Goal: Register for event/course

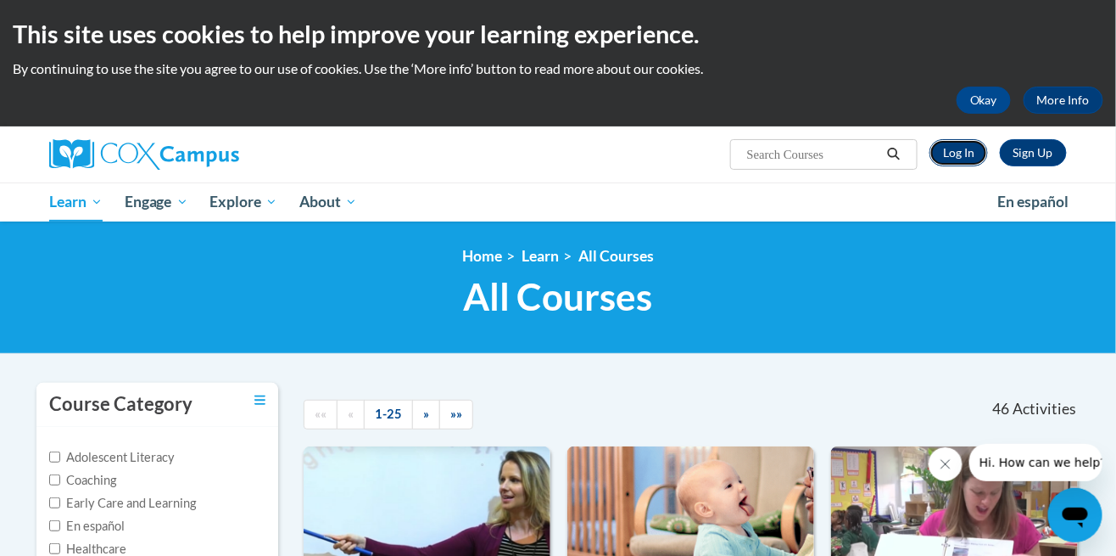
click at [958, 151] on link "Log In" at bounding box center [959, 152] width 59 height 27
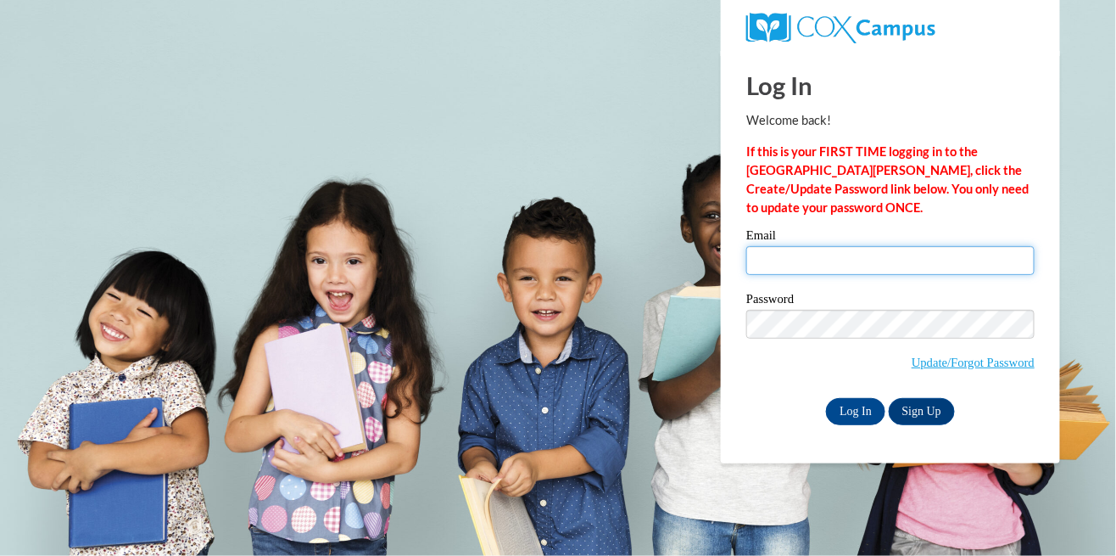
click at [914, 261] on input "Email" at bounding box center [890, 260] width 288 height 29
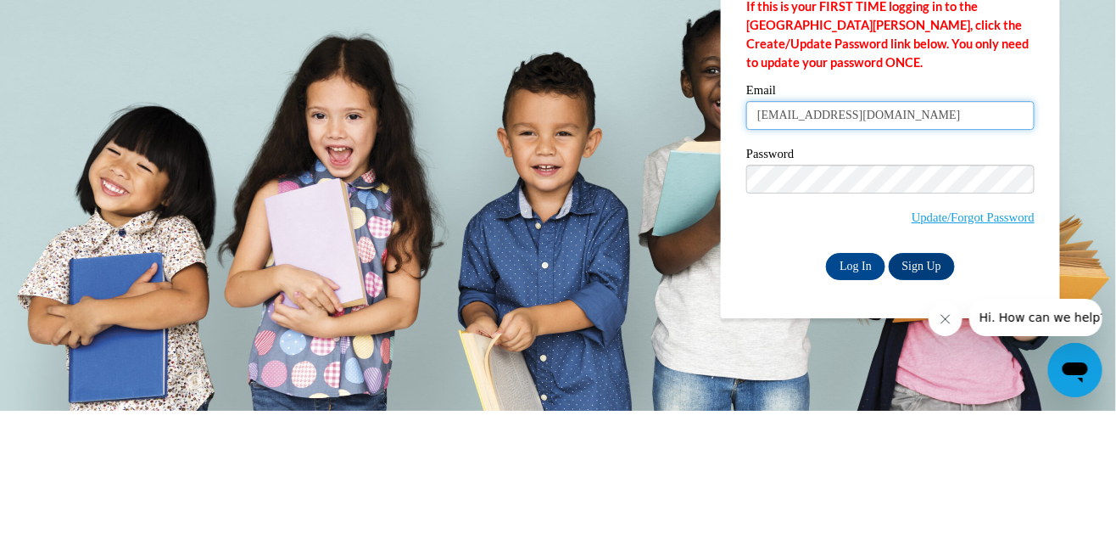
type input "[EMAIL_ADDRESS][DOMAIN_NAME]"
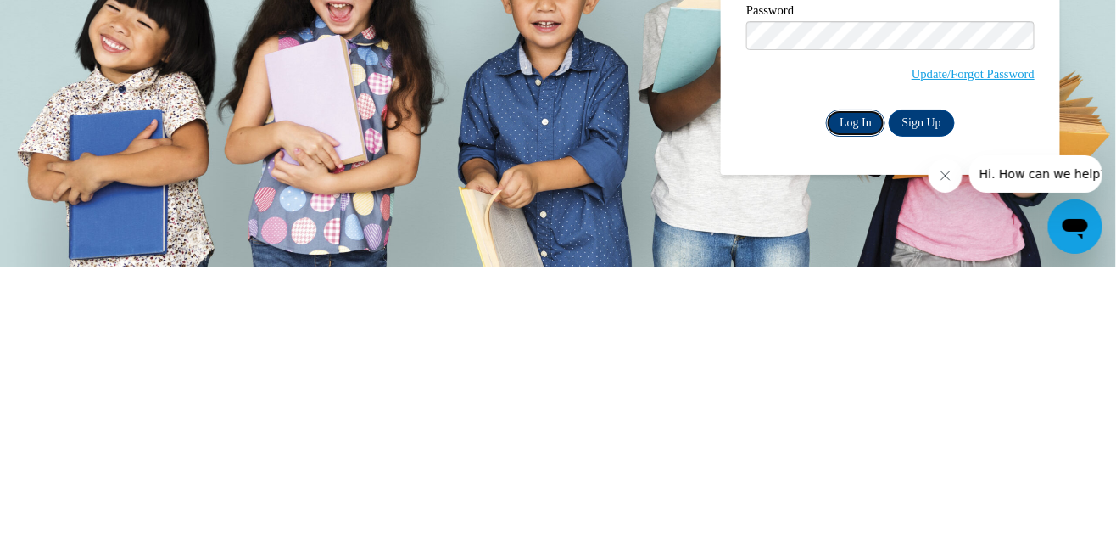
click at [856, 405] on input "Log In" at bounding box center [855, 411] width 59 height 27
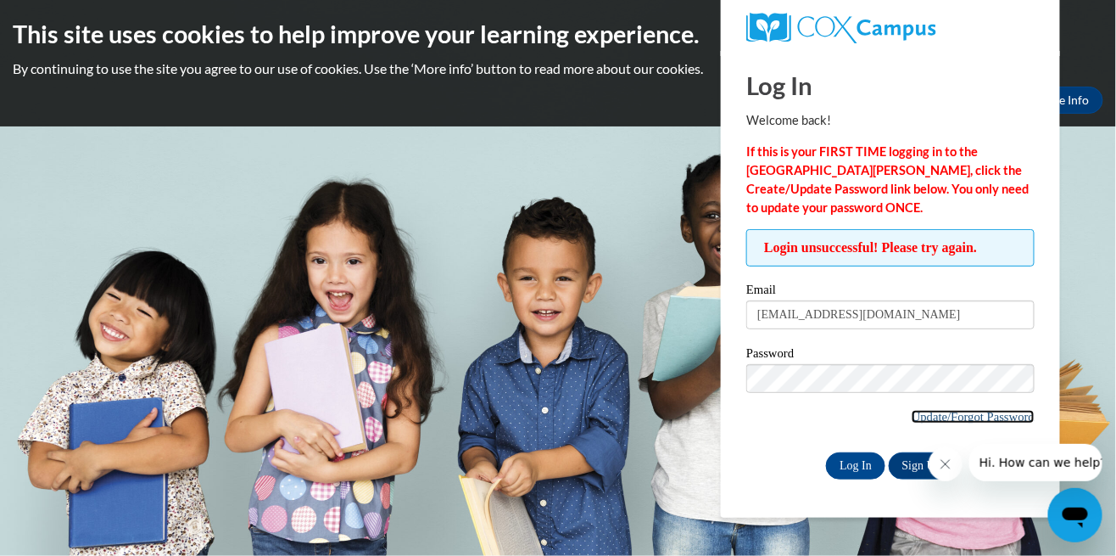
click at [958, 412] on link "Update/Forgot Password" at bounding box center [973, 417] width 123 height 14
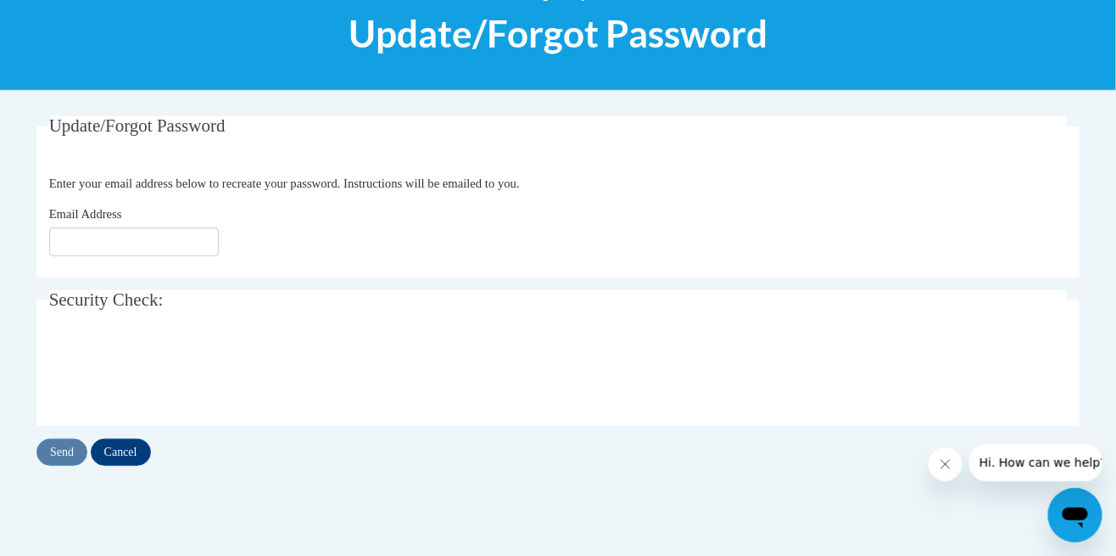
click at [139, 212] on label "Email Address" at bounding box center [98, 213] width 98 height 19
click at [139, 227] on input "Email Address" at bounding box center [134, 241] width 170 height 29
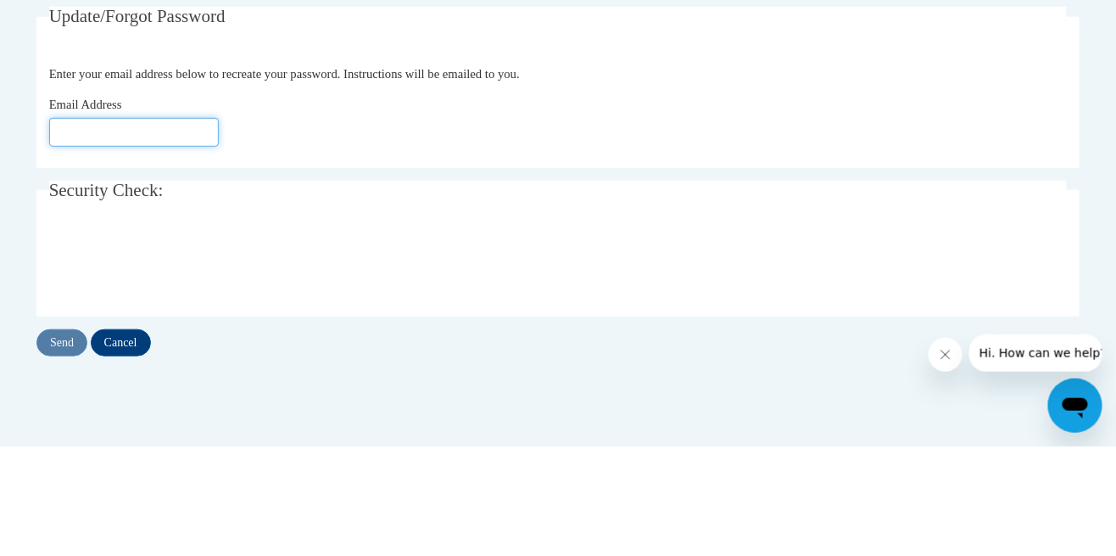
scroll to position [224, 0]
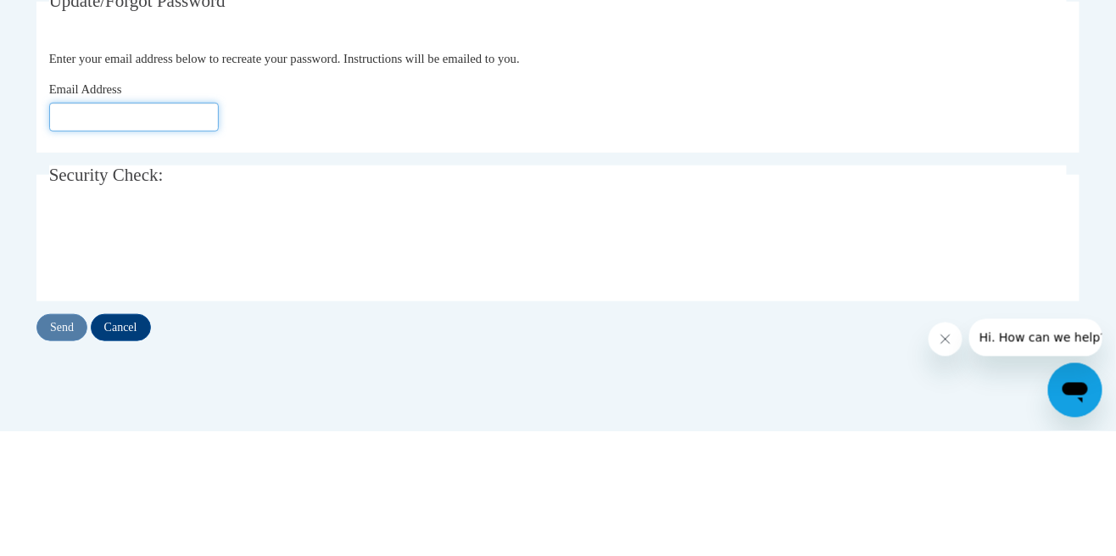
type input "[EMAIL_ADDRESS][DOMAIN_NAME]"
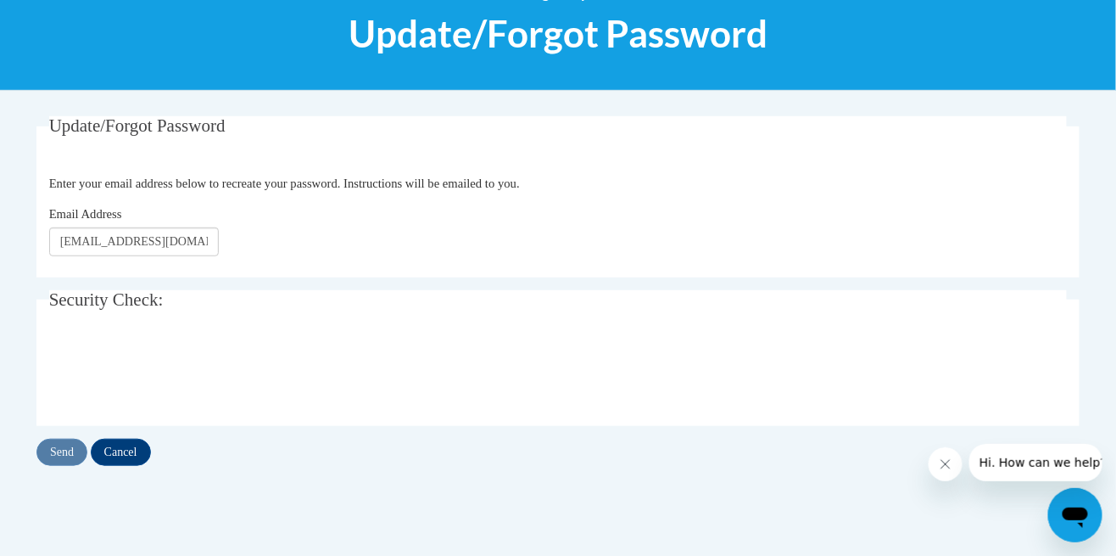
click at [68, 378] on iframe at bounding box center [178, 371] width 258 height 66
click at [55, 462] on input "Send" at bounding box center [61, 451] width 51 height 27
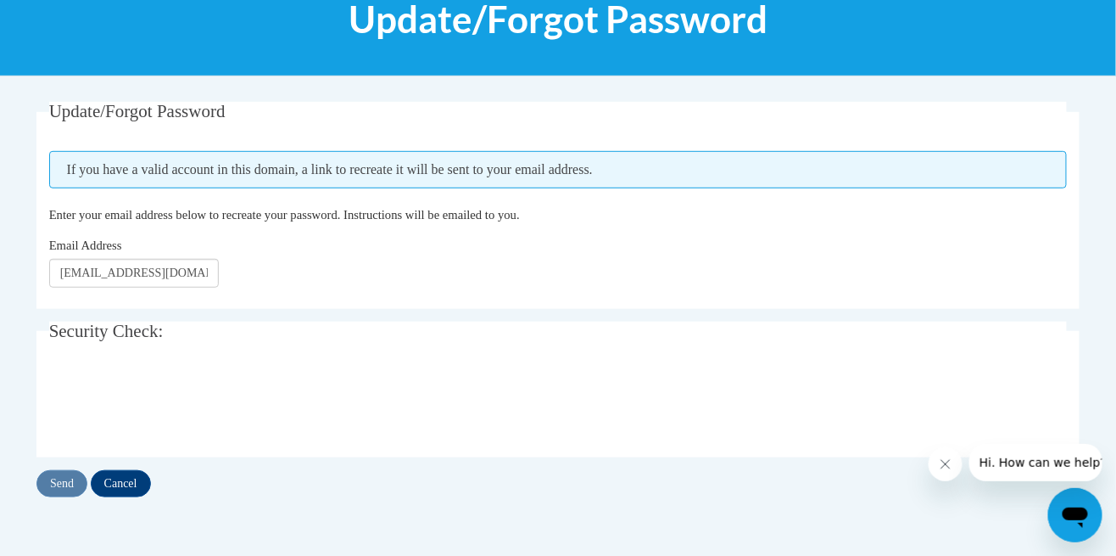
scroll to position [240, 0]
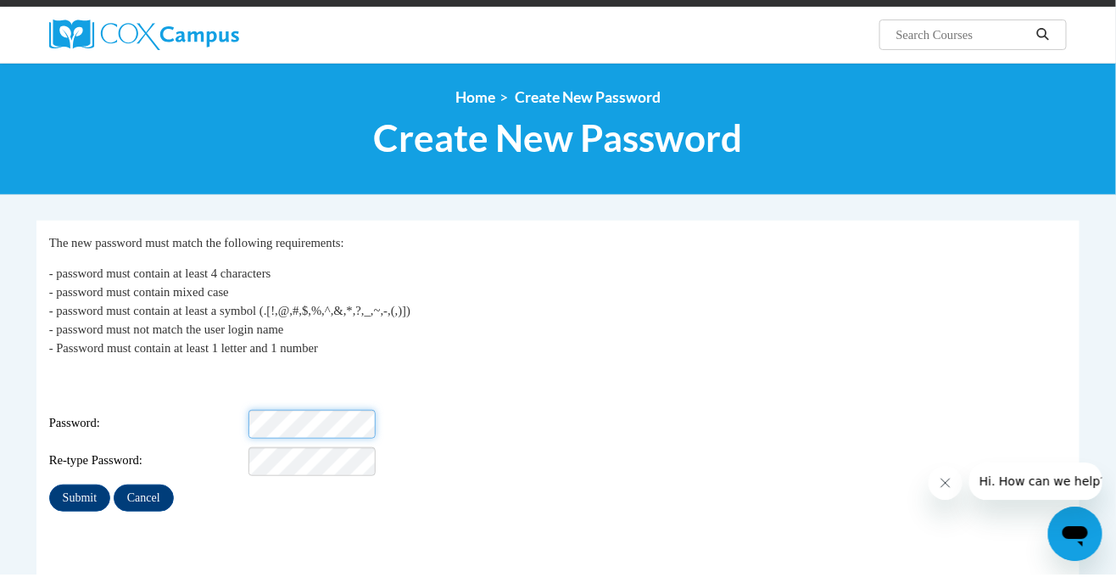
scroll to position [111, 0]
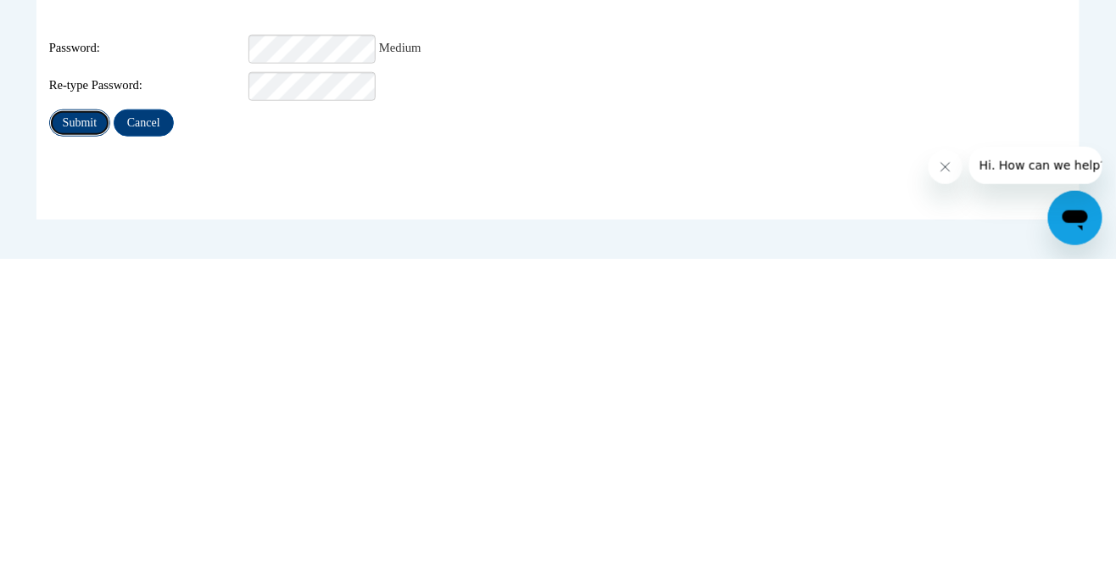
click at [71, 434] on input "Submit" at bounding box center [79, 446] width 61 height 27
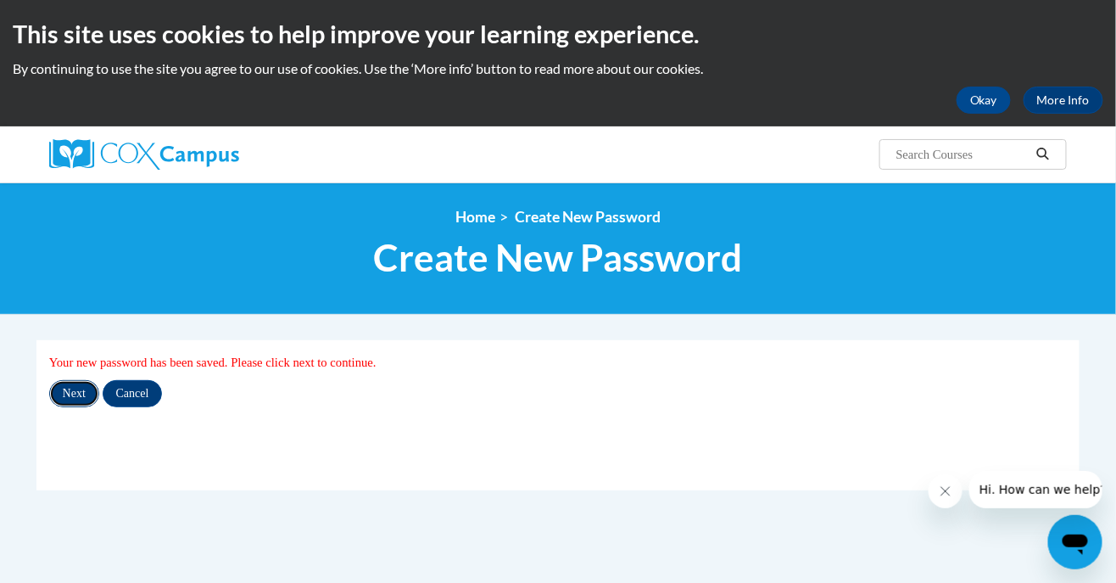
click at [56, 405] on input "Next" at bounding box center [74, 393] width 50 height 27
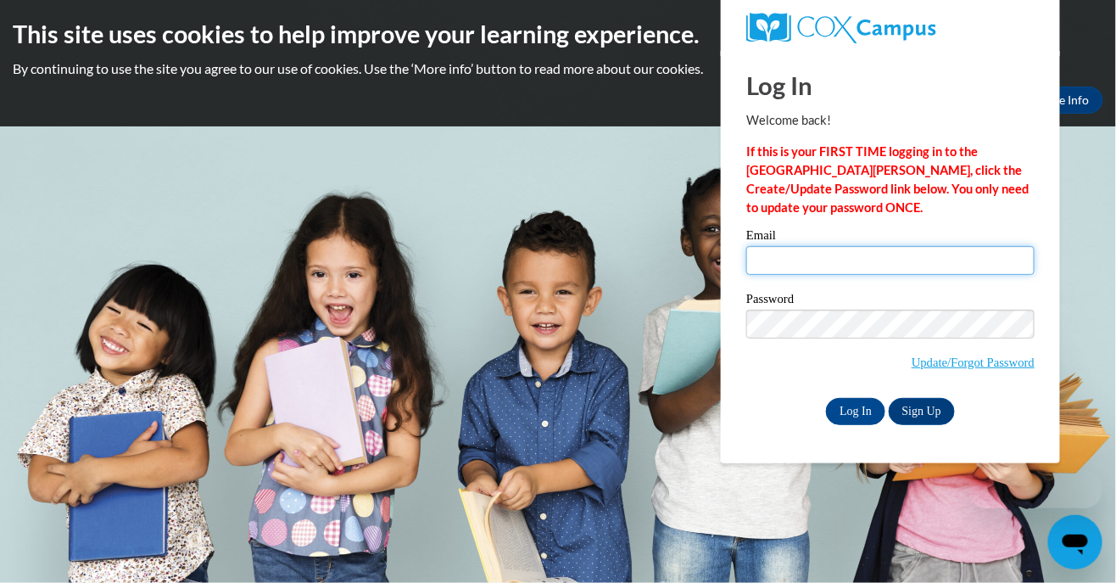
click at [869, 265] on input "Email" at bounding box center [890, 260] width 288 height 29
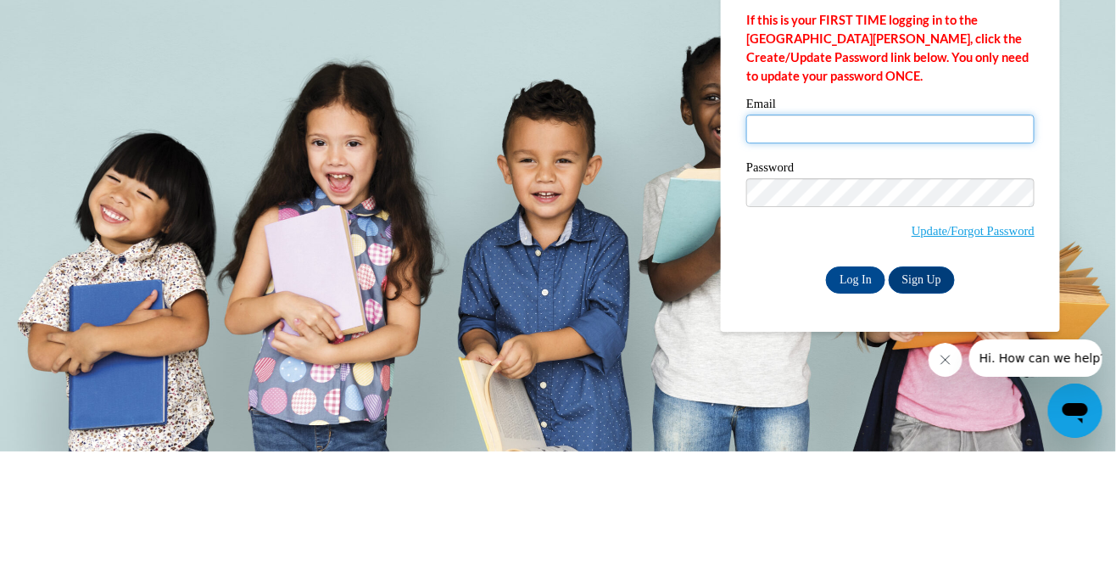
type input "allymonteleone@gmail.com"
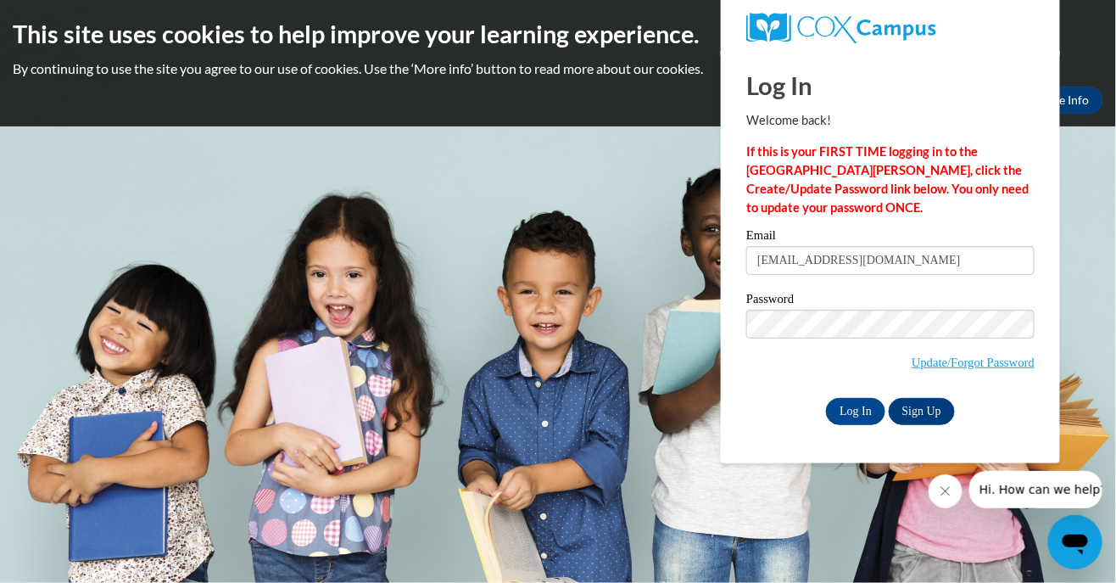
click at [853, 306] on label "Password" at bounding box center [890, 301] width 288 height 17
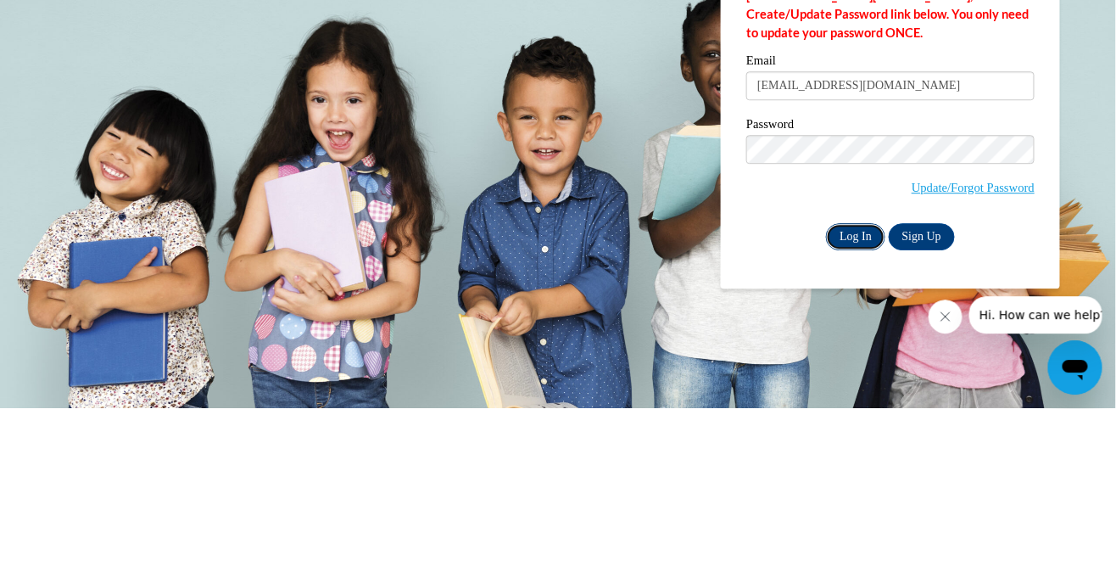
click at [849, 420] on input "Log In" at bounding box center [855, 411] width 59 height 27
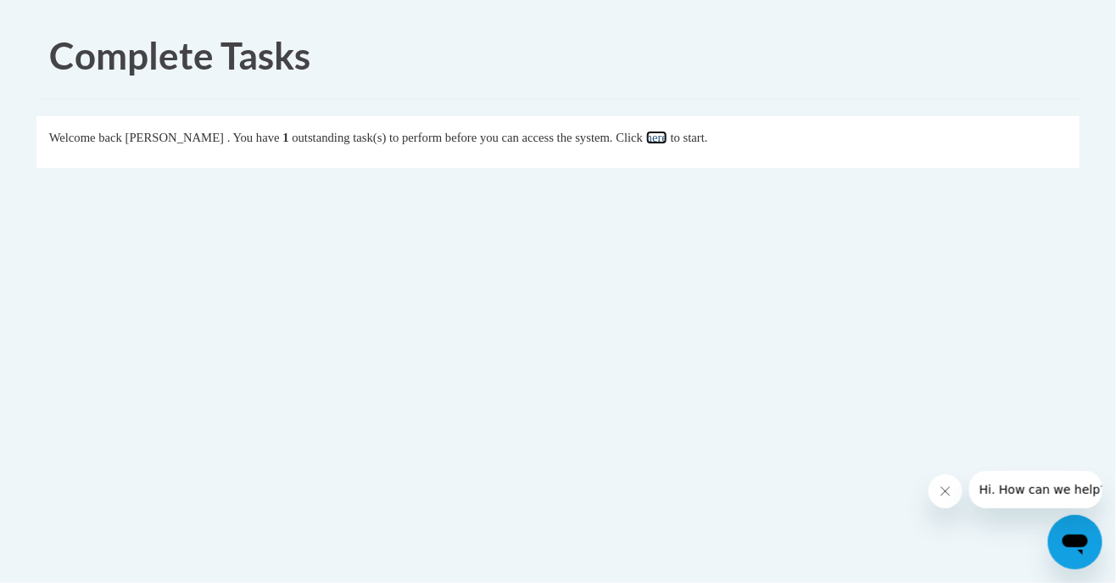
click at [668, 136] on link "here" at bounding box center [656, 138] width 21 height 14
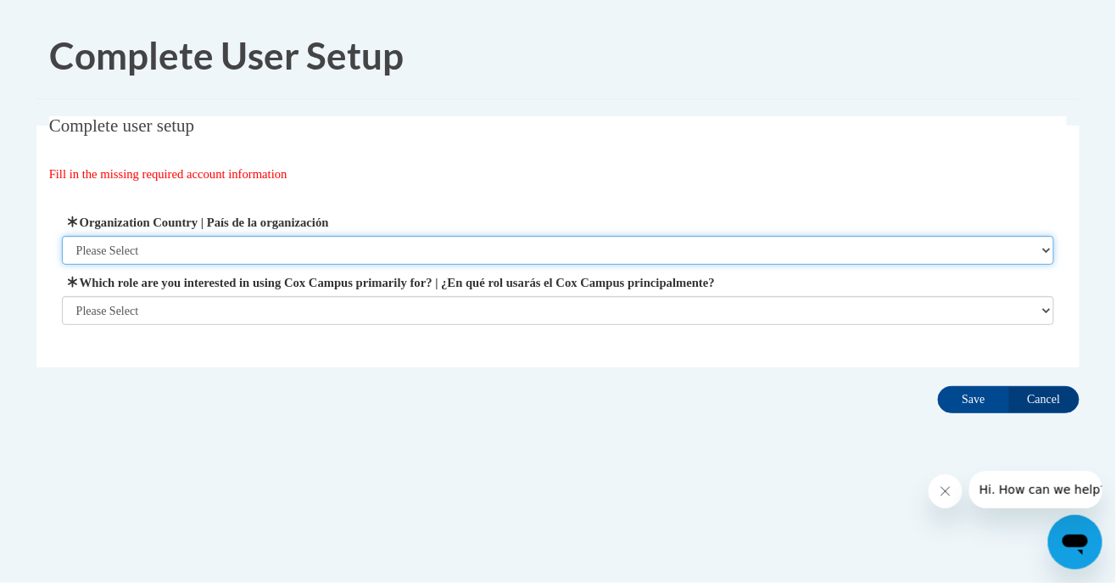
click at [557, 237] on select "Please Select [GEOGRAPHIC_DATA] | [GEOGRAPHIC_DATA] Outside of [GEOGRAPHIC_DATA…" at bounding box center [558, 250] width 993 height 29
select select "ad49bcad-a171-4b2e-b99c-48b446064914"
click at [62, 236] on select "Please Select [GEOGRAPHIC_DATA] | [GEOGRAPHIC_DATA] Outside of [GEOGRAPHIC_DATA…" at bounding box center [558, 250] width 993 height 29
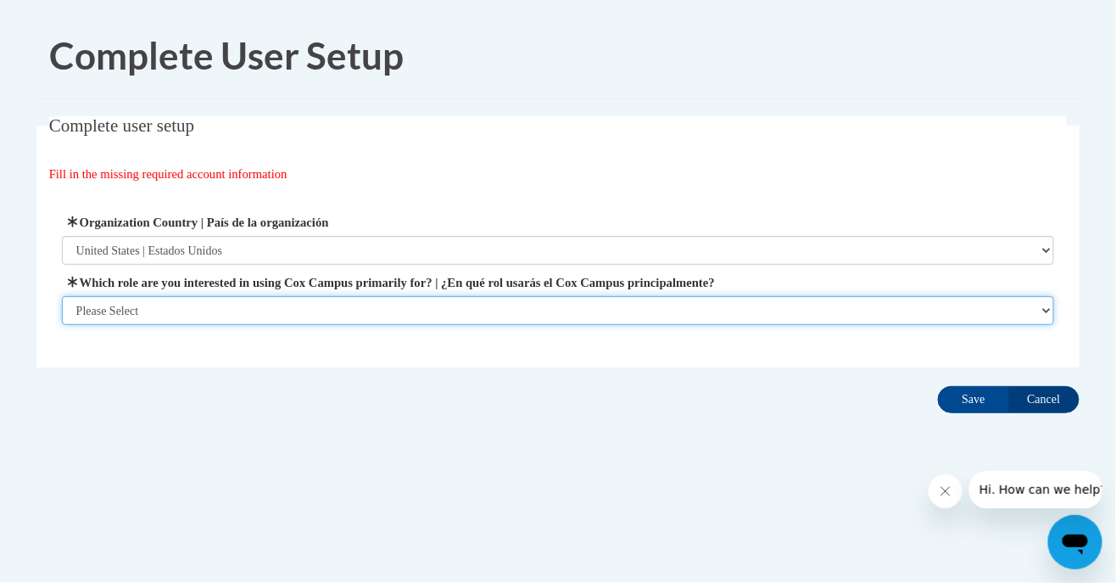
click at [523, 310] on select "Please Select College/University | Colegio/Universidad Community/Nonprofit Part…" at bounding box center [558, 310] width 993 height 29
click at [534, 301] on select "Please Select College/University | Colegio/Universidad Community/Nonprofit Part…" at bounding box center [558, 310] width 993 height 29
select select "fbf2d438-af2f-41f8-98f1-81c410e29de3"
click at [62, 325] on select "Please Select College/University | Colegio/Universidad Community/Nonprofit Part…" at bounding box center [558, 310] width 993 height 29
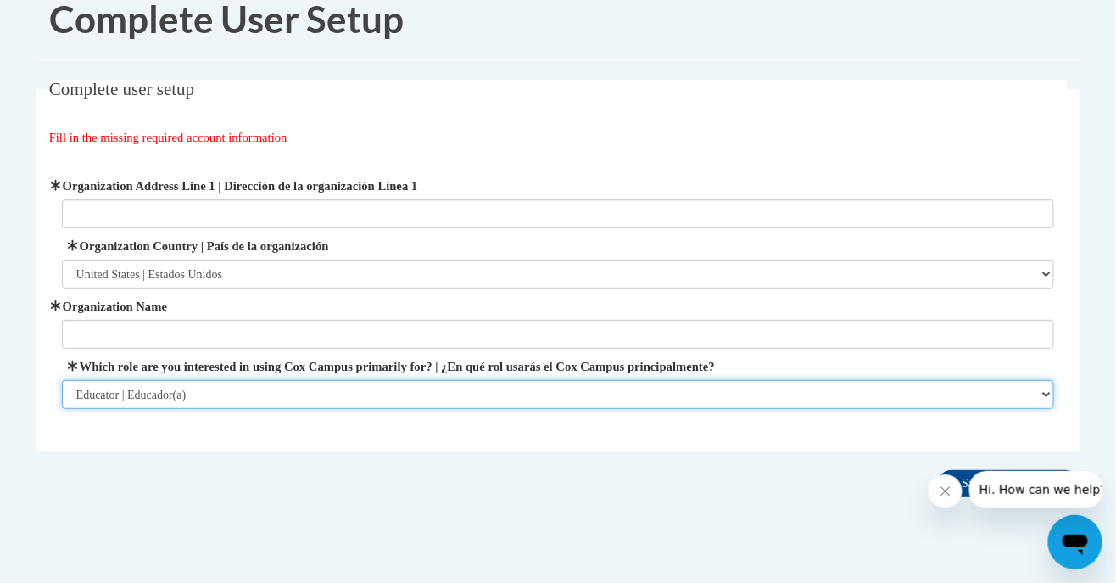
scroll to position [64, 0]
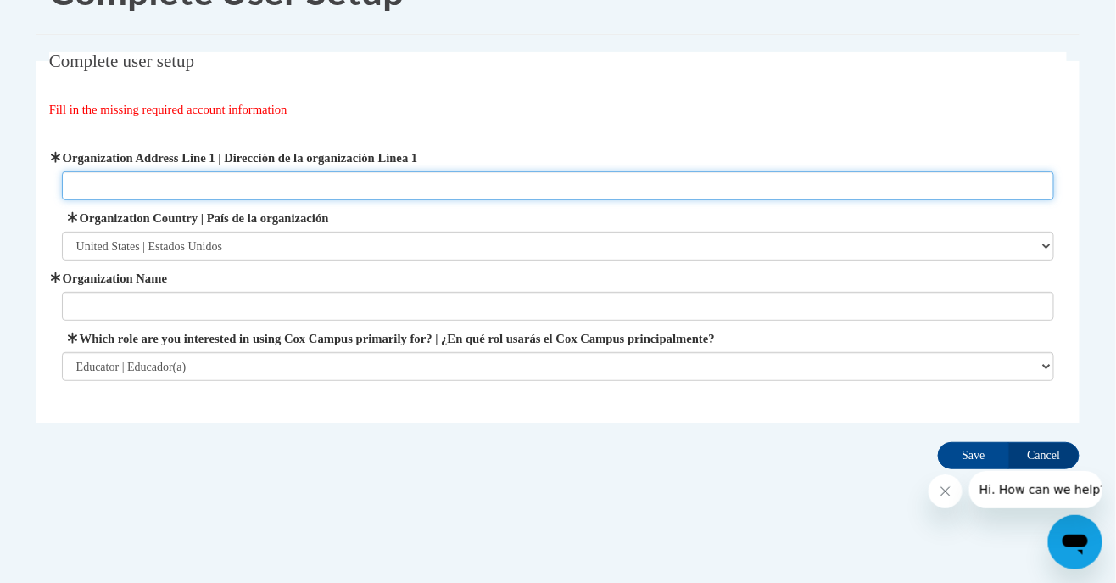
click at [640, 180] on input "Organization Address Line 1 | Dirección de la organización Línea 1" at bounding box center [558, 185] width 993 height 29
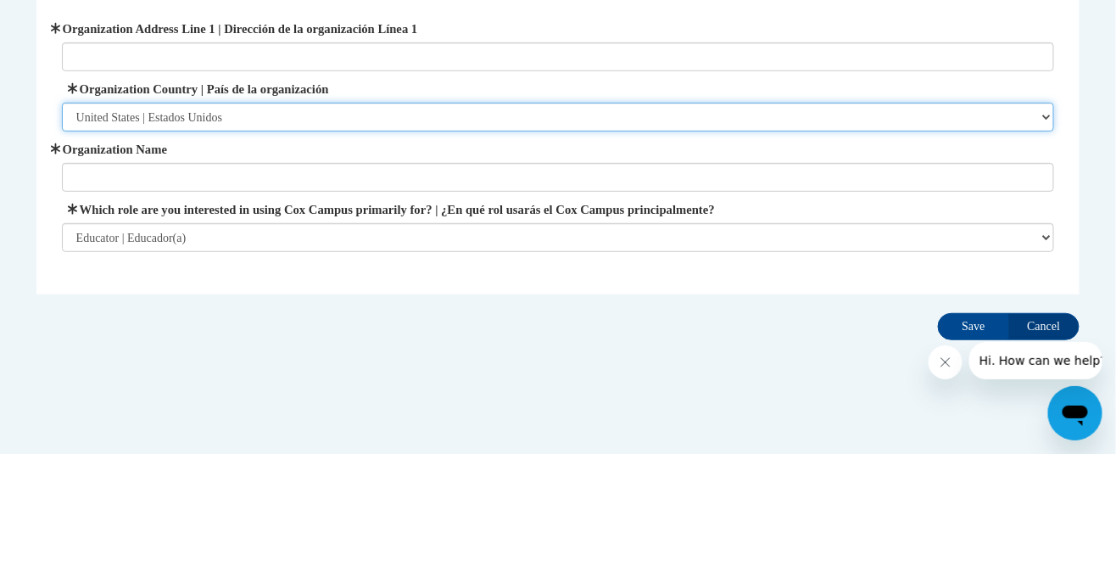
click at [665, 254] on select "Please Select United States | Estados Unidos Outside of the United States | Fue…" at bounding box center [558, 246] width 993 height 29
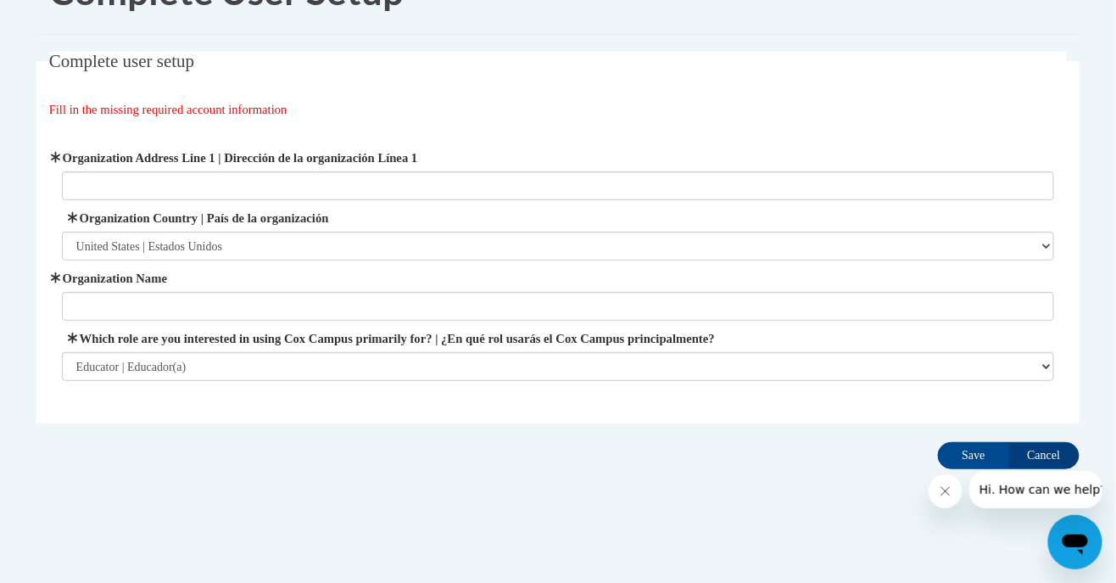
click at [743, 54] on legend "Complete user setup" at bounding box center [558, 62] width 1019 height 20
click at [964, 452] on input "Save" at bounding box center [973, 455] width 71 height 27
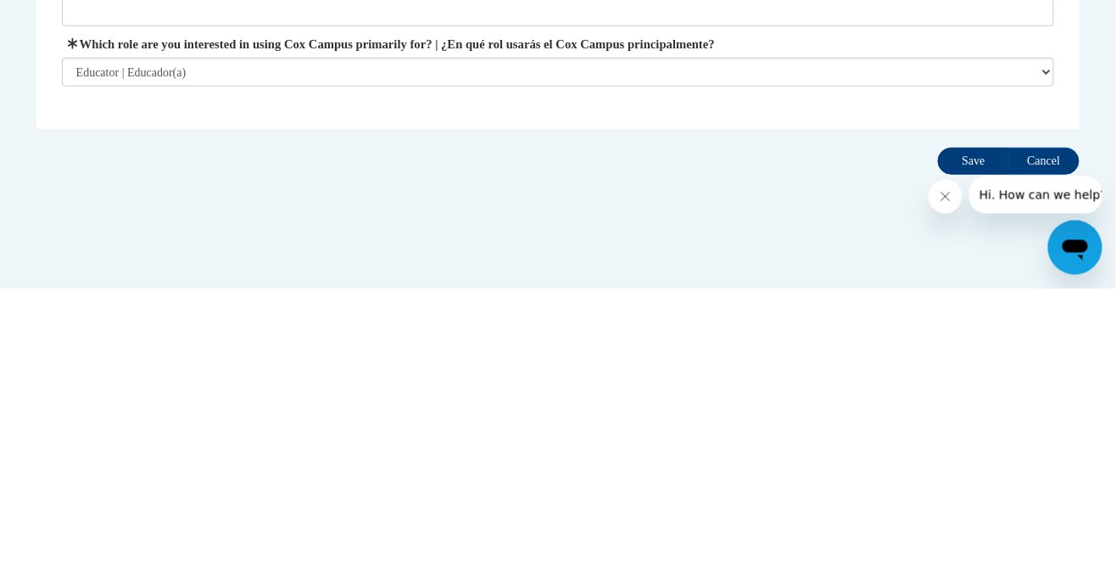
type input "N/A"
click at [968, 448] on input "Save" at bounding box center [973, 455] width 71 height 27
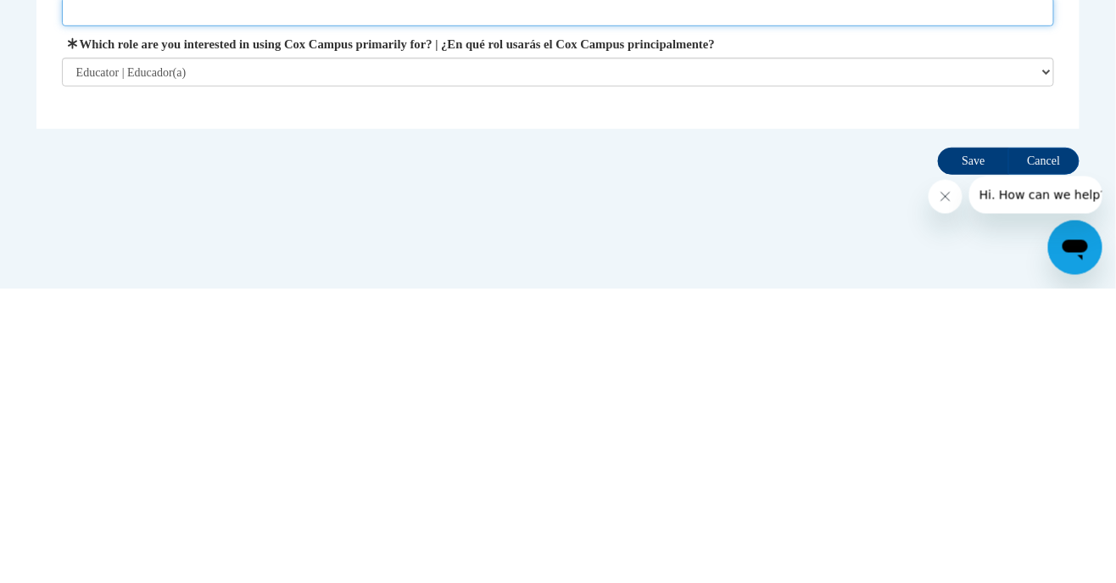
scroll to position [64, 0]
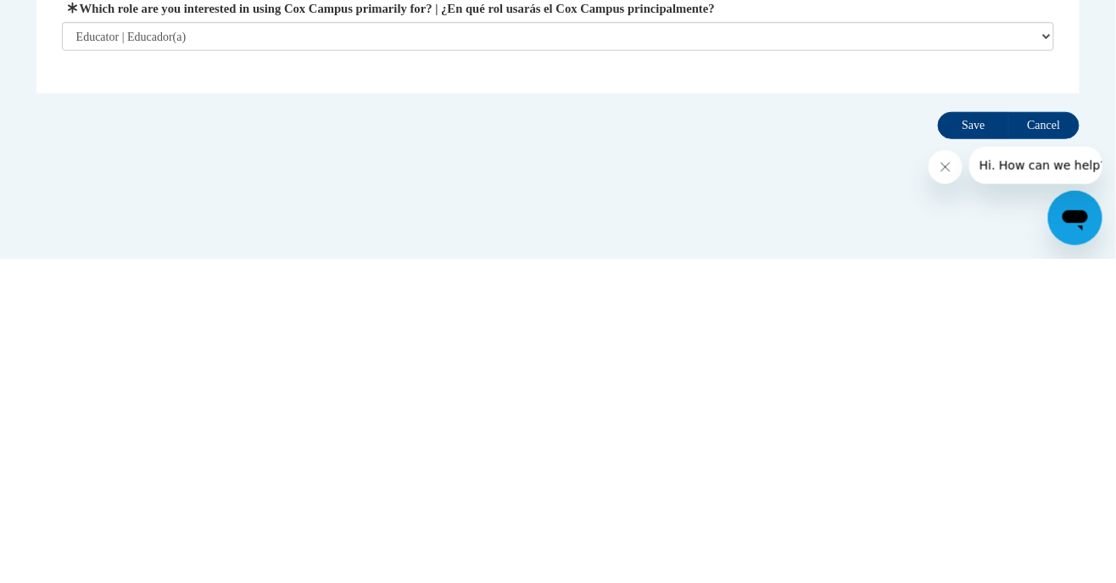
type input "Ignite"
click at [964, 442] on input "Save" at bounding box center [973, 449] width 71 height 27
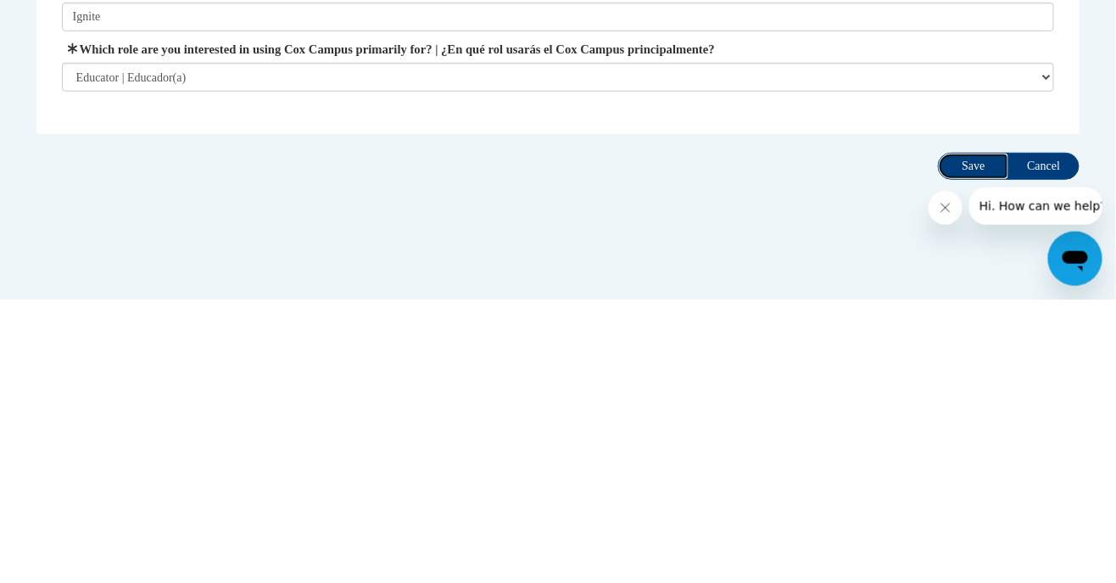
scroll to position [70, 0]
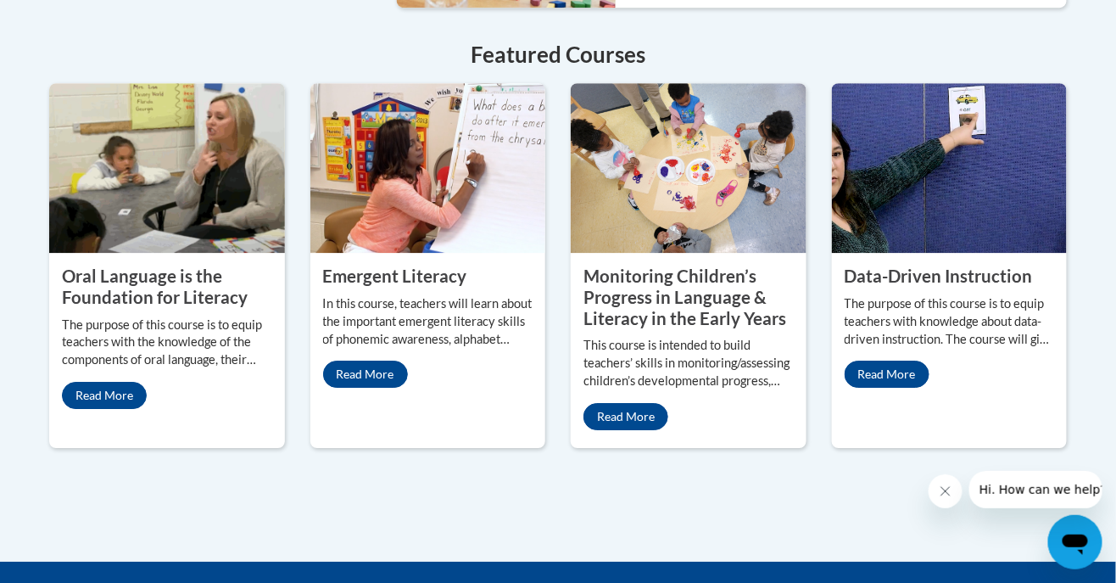
scroll to position [1525, 0]
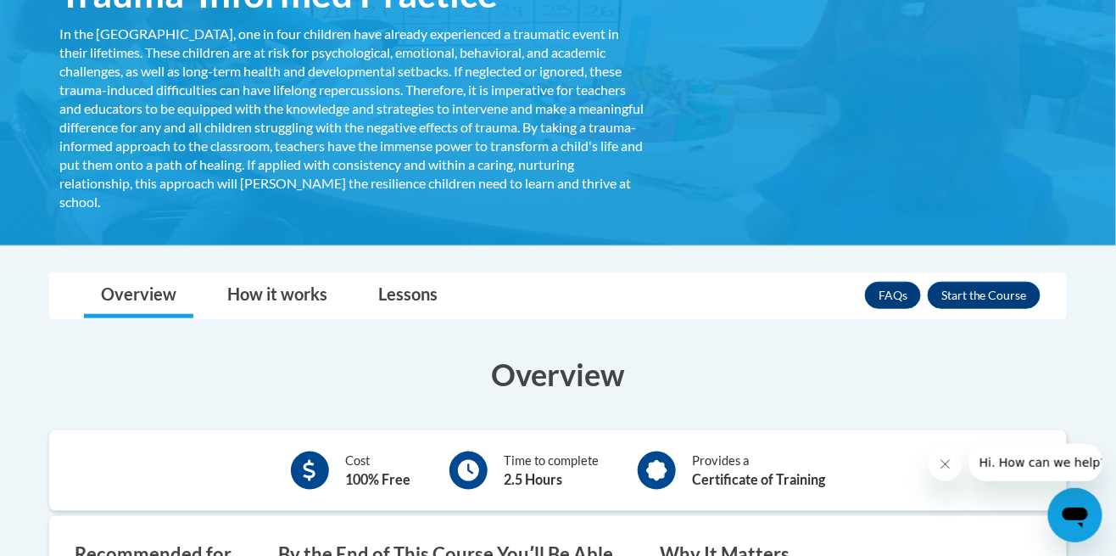
scroll to position [439, 0]
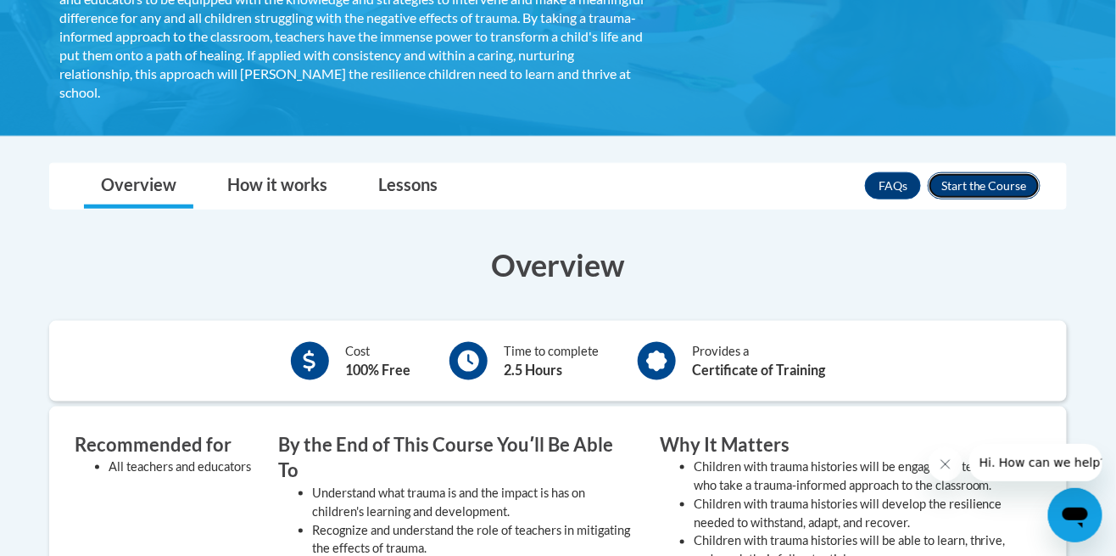
click at [1001, 182] on button "Enroll" at bounding box center [984, 185] width 113 height 27
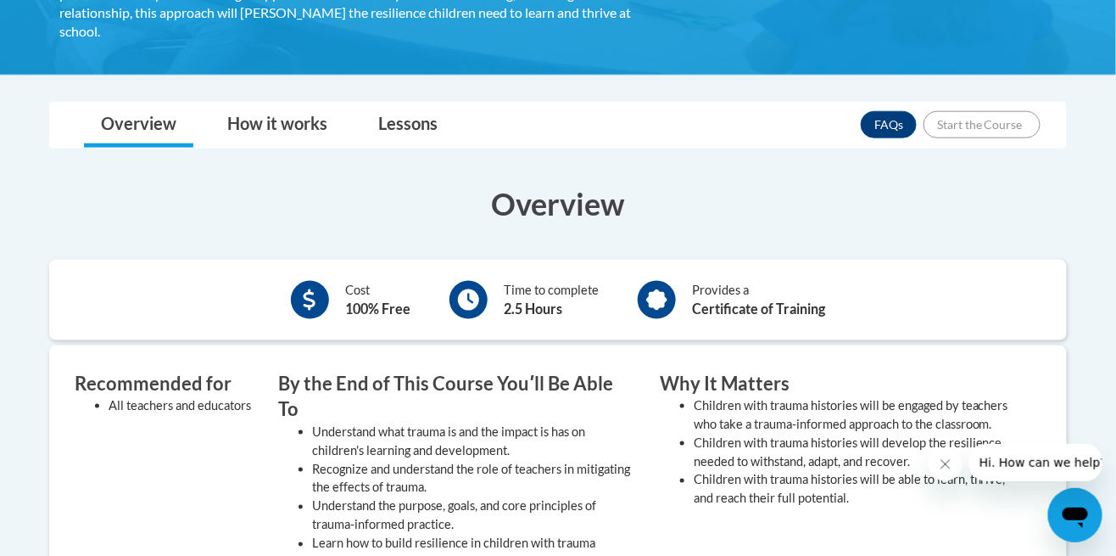
scroll to position [521, 0]
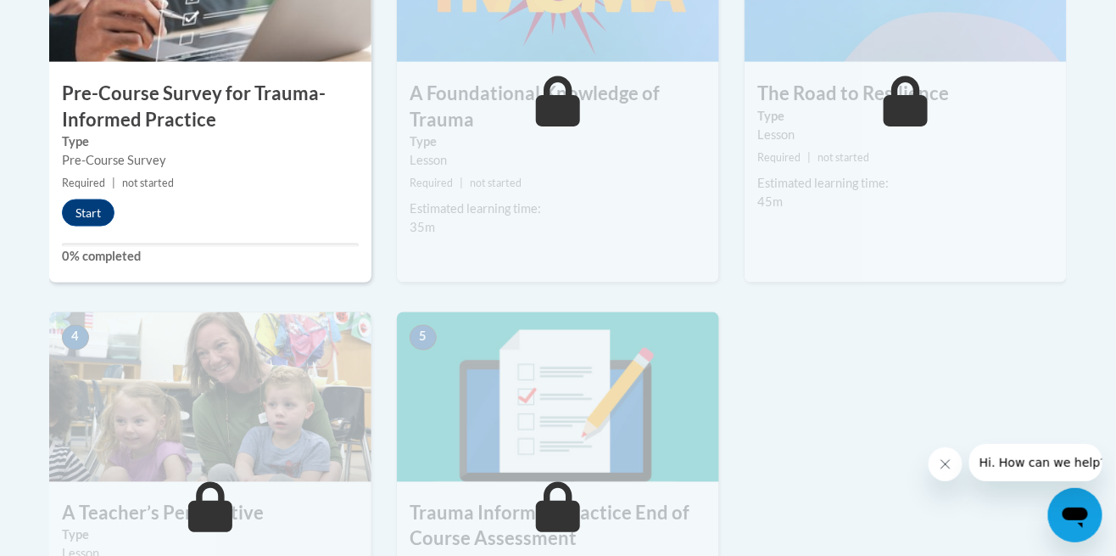
scroll to position [681, 0]
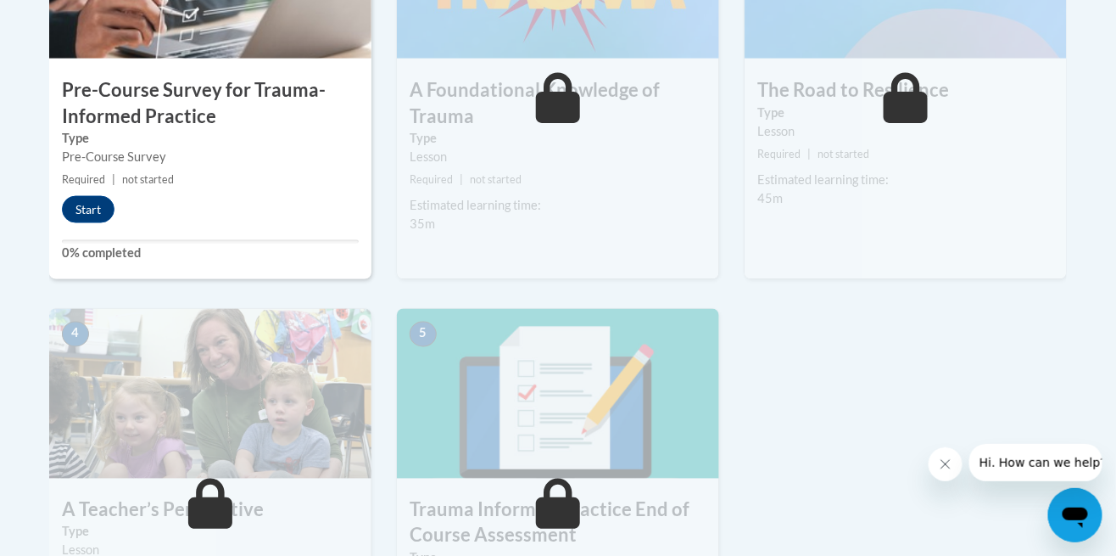
click at [89, 199] on button "Start" at bounding box center [88, 209] width 53 height 27
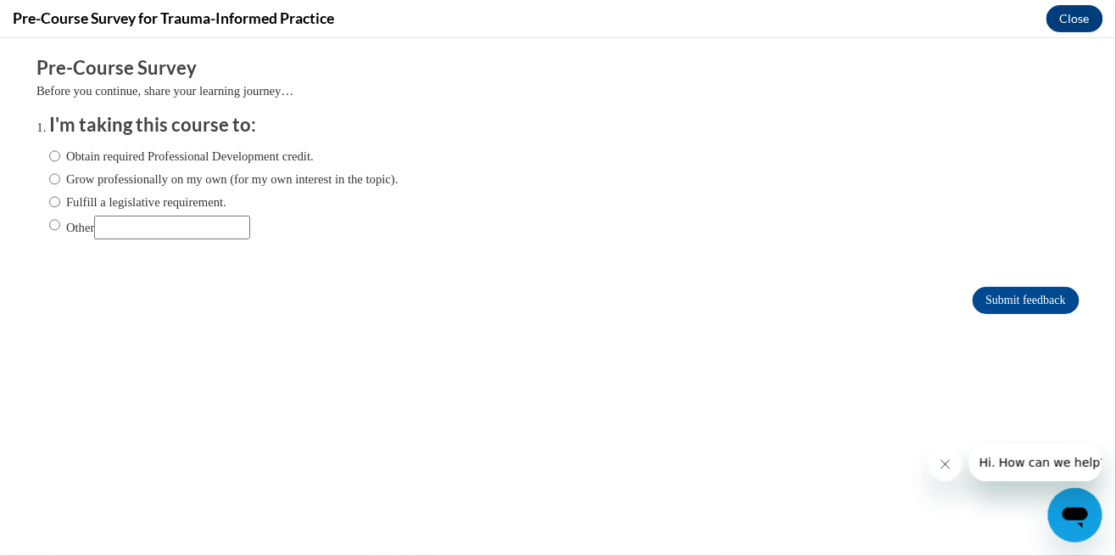
scroll to position [0, 0]
click at [298, 150] on label "Obtain required Professional Development credit." at bounding box center [181, 155] width 265 height 19
click at [60, 150] on input "Obtain required Professional Development credit." at bounding box center [54, 155] width 11 height 19
radio input "true"
click at [1039, 286] on input "Submit feedback" at bounding box center [1026, 299] width 107 height 27
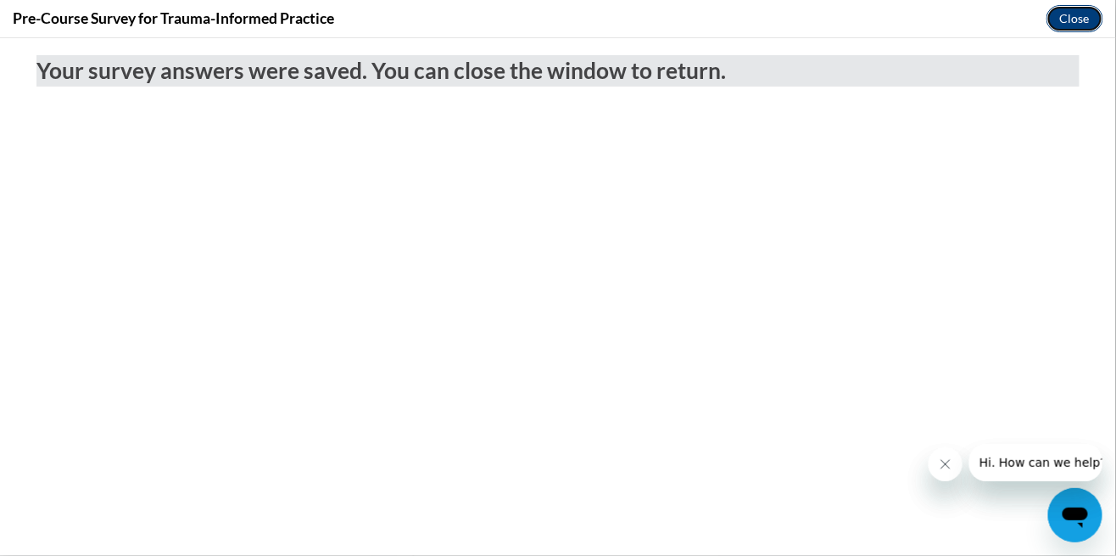
click at [1072, 17] on button "Close" at bounding box center [1075, 18] width 57 height 27
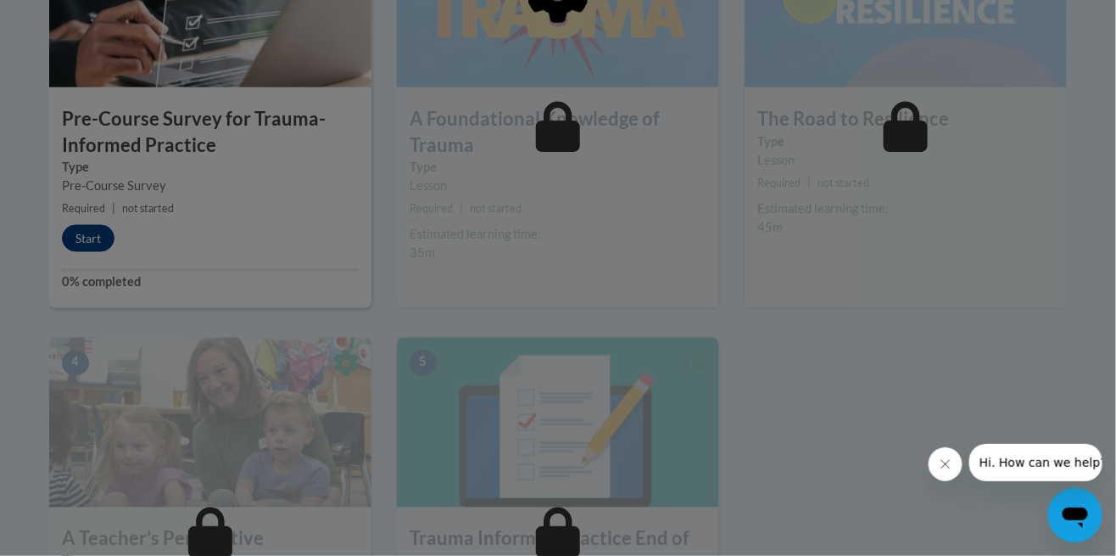
scroll to position [649, 0]
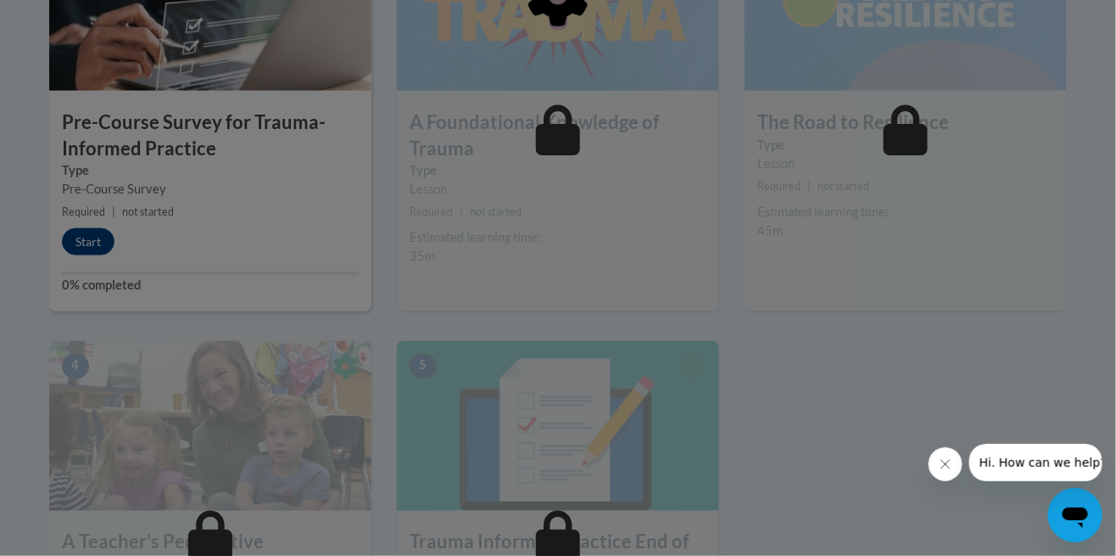
click at [936, 463] on button "Close message from company" at bounding box center [945, 463] width 34 height 34
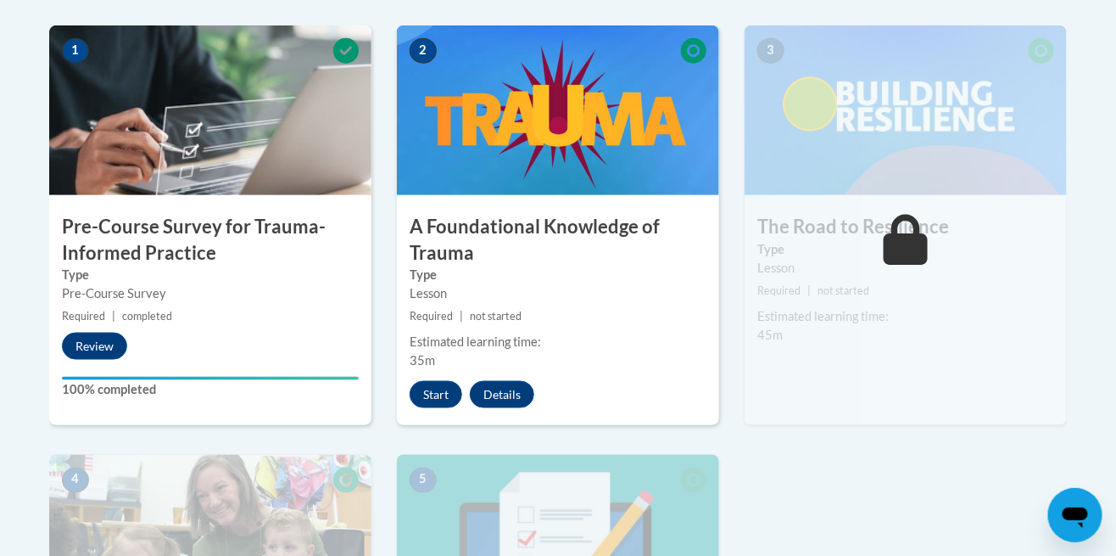
scroll to position [543, 0]
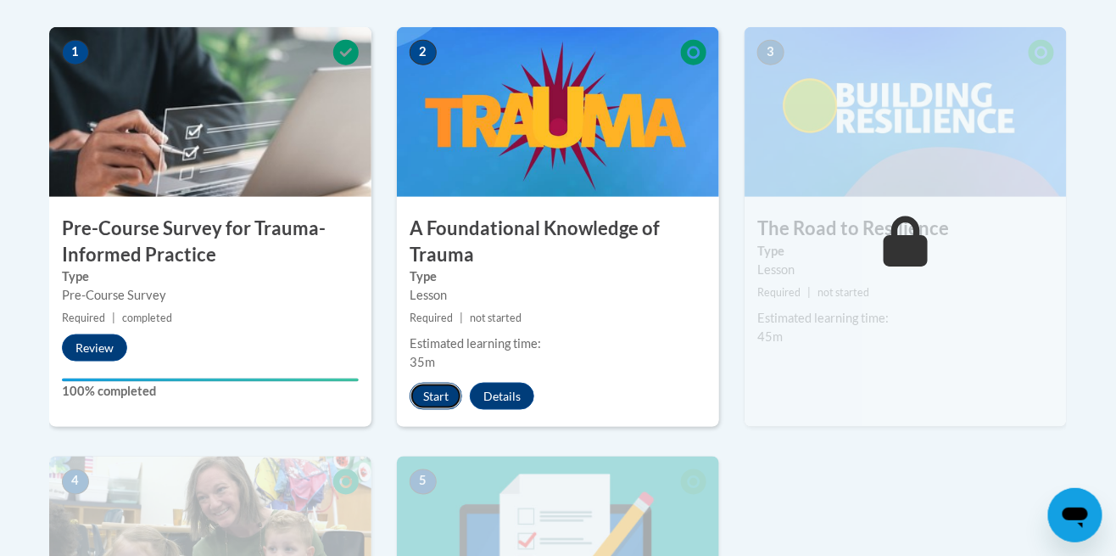
click at [440, 400] on button "Start" at bounding box center [436, 396] width 53 height 27
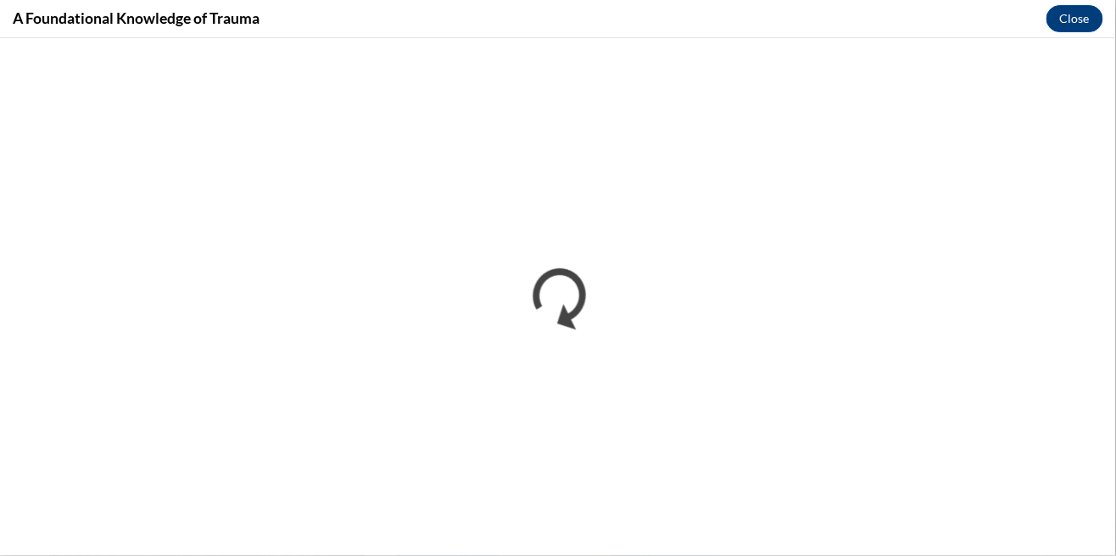
scroll to position [0, 0]
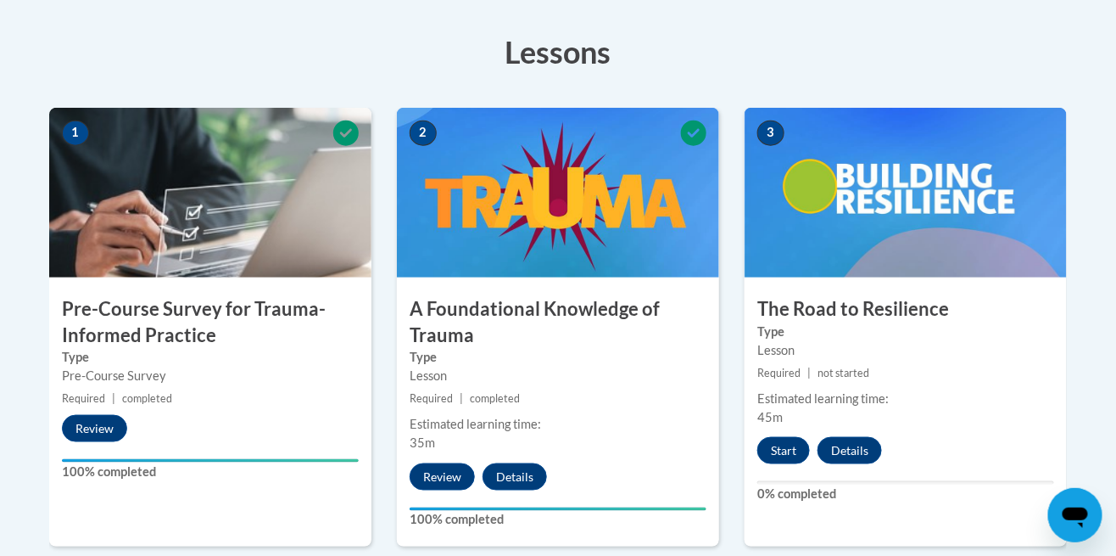
scroll to position [464, 0]
